Goal: Check status: Check status

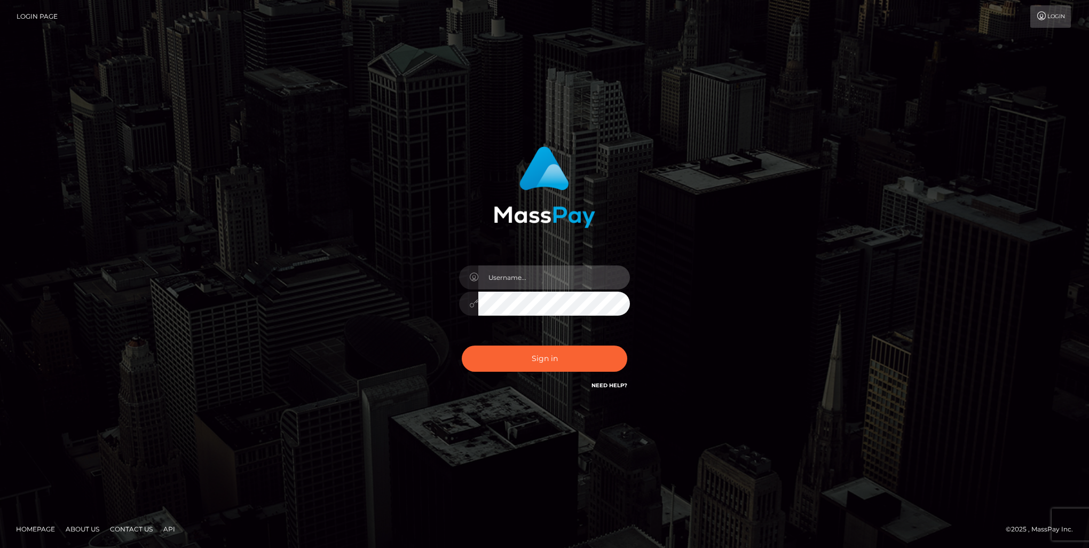
type input "marnie.of"
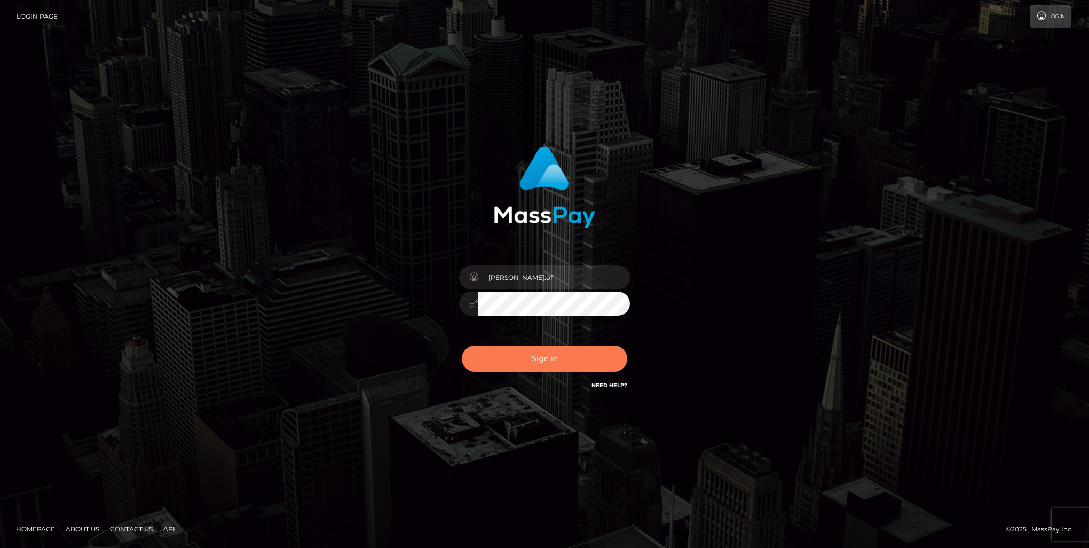
click at [543, 354] on button "Sign in" at bounding box center [545, 358] width 166 height 26
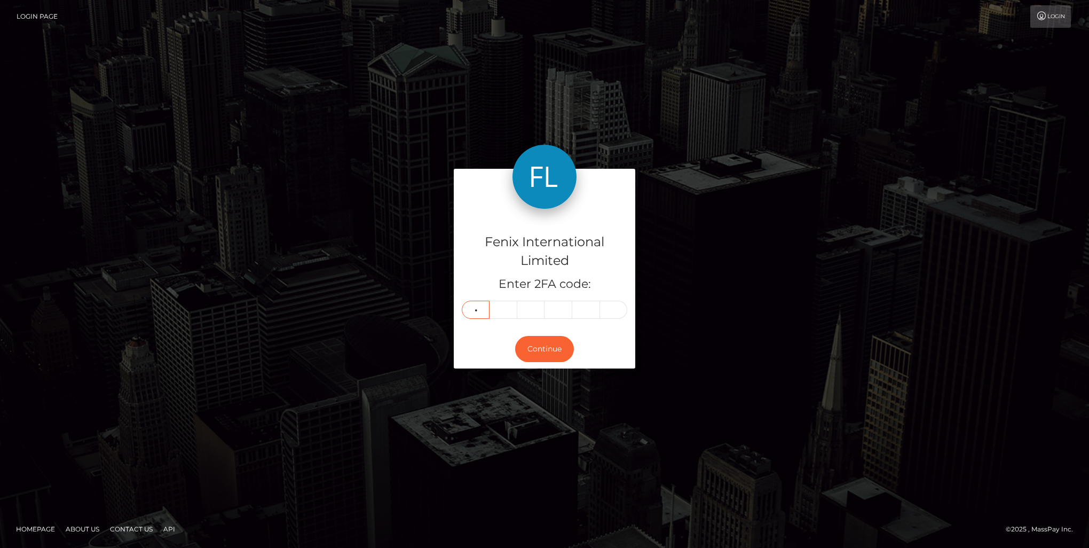
type input "6"
type input "8"
type input "2"
type input "9"
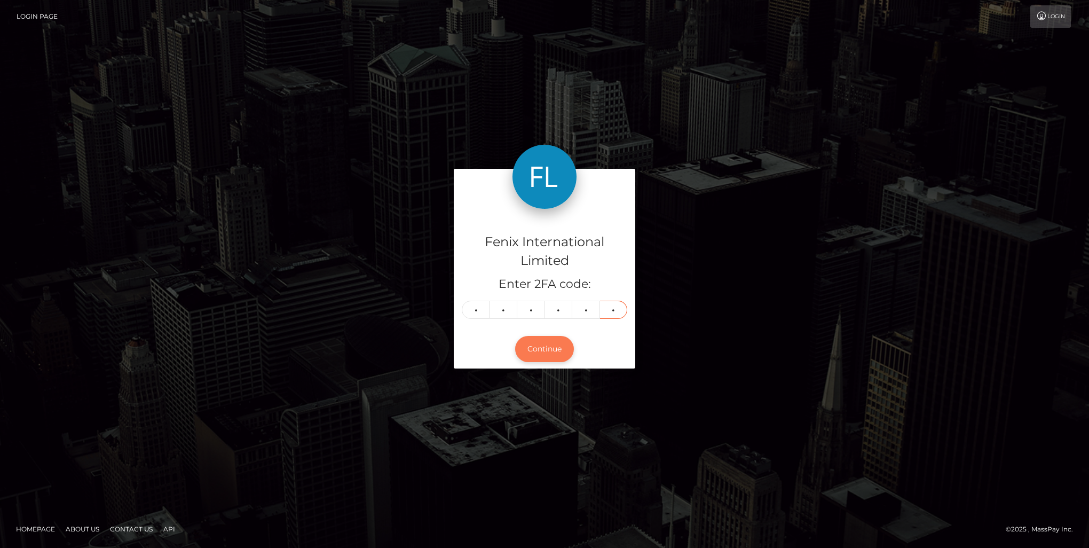
type input "3"
drag, startPoint x: 555, startPoint y: 349, endPoint x: 257, endPoint y: 163, distance: 351.6
click at [555, 350] on button "Continue" at bounding box center [544, 349] width 59 height 26
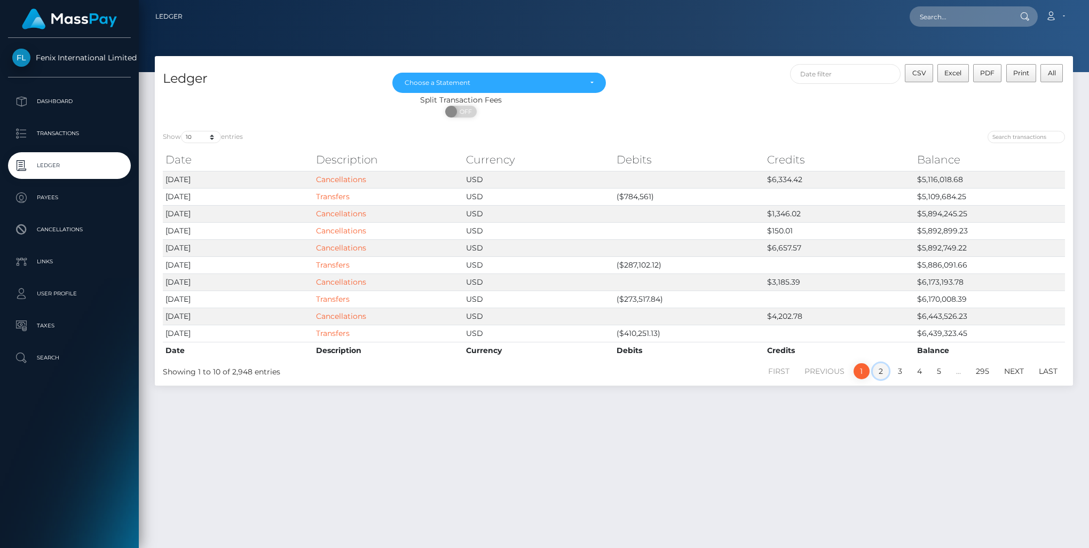
click at [880, 372] on link "2" at bounding box center [881, 371] width 16 height 16
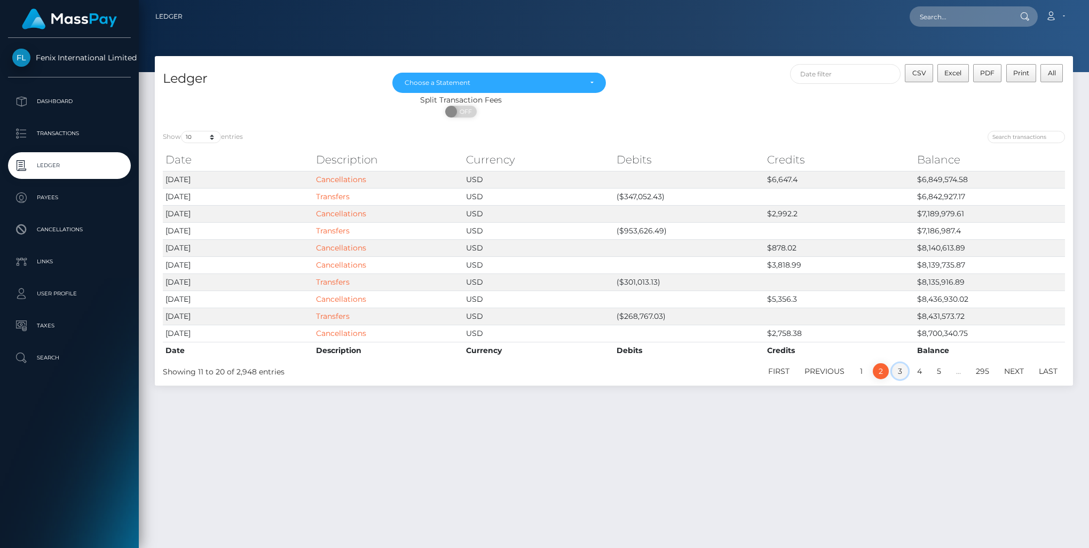
click at [896, 370] on link "3" at bounding box center [900, 371] width 16 height 16
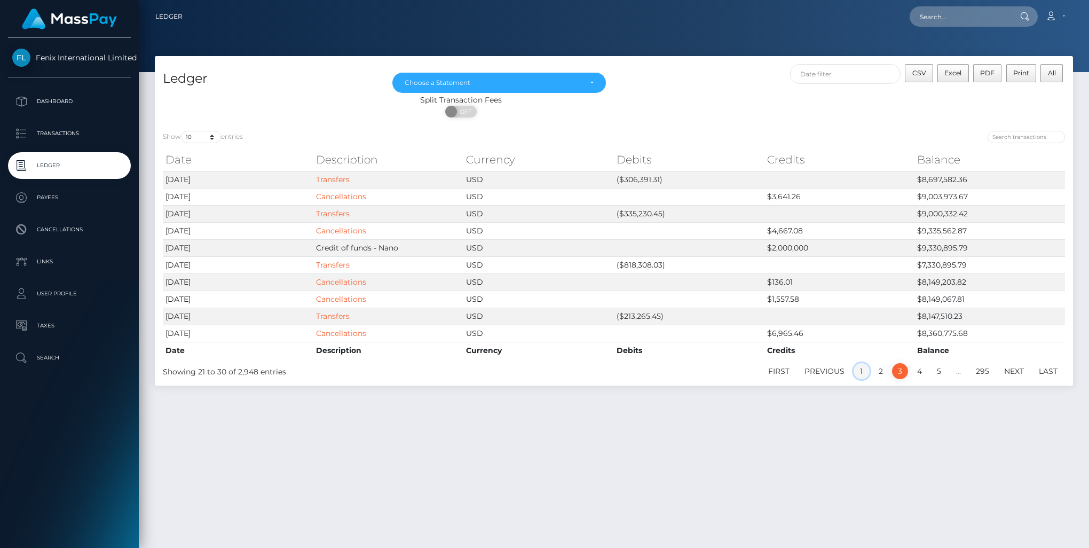
click at [858, 371] on link "1" at bounding box center [862, 371] width 16 height 16
